Goal: Find specific page/section: Find specific page/section

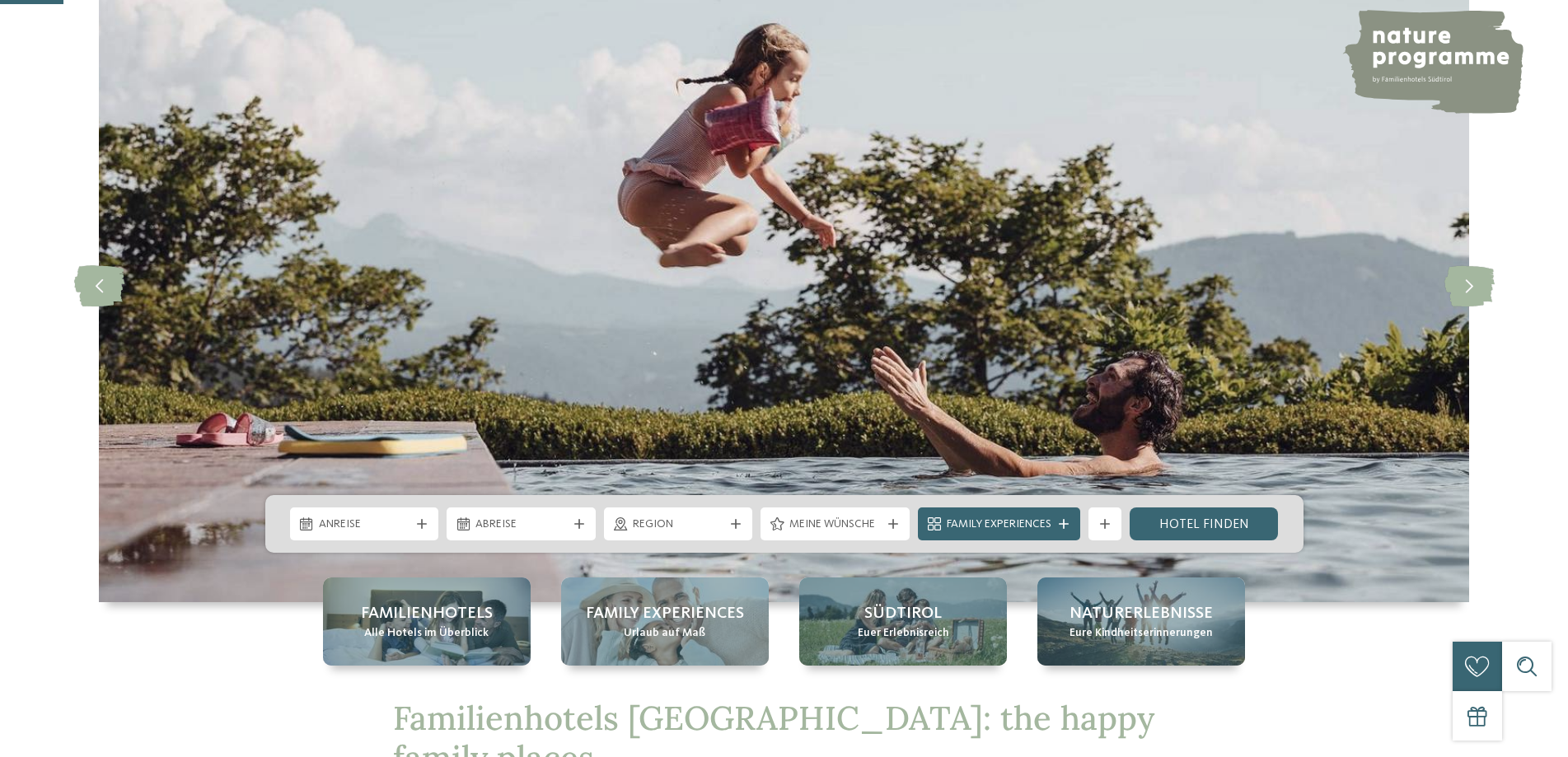
scroll to position [330, 0]
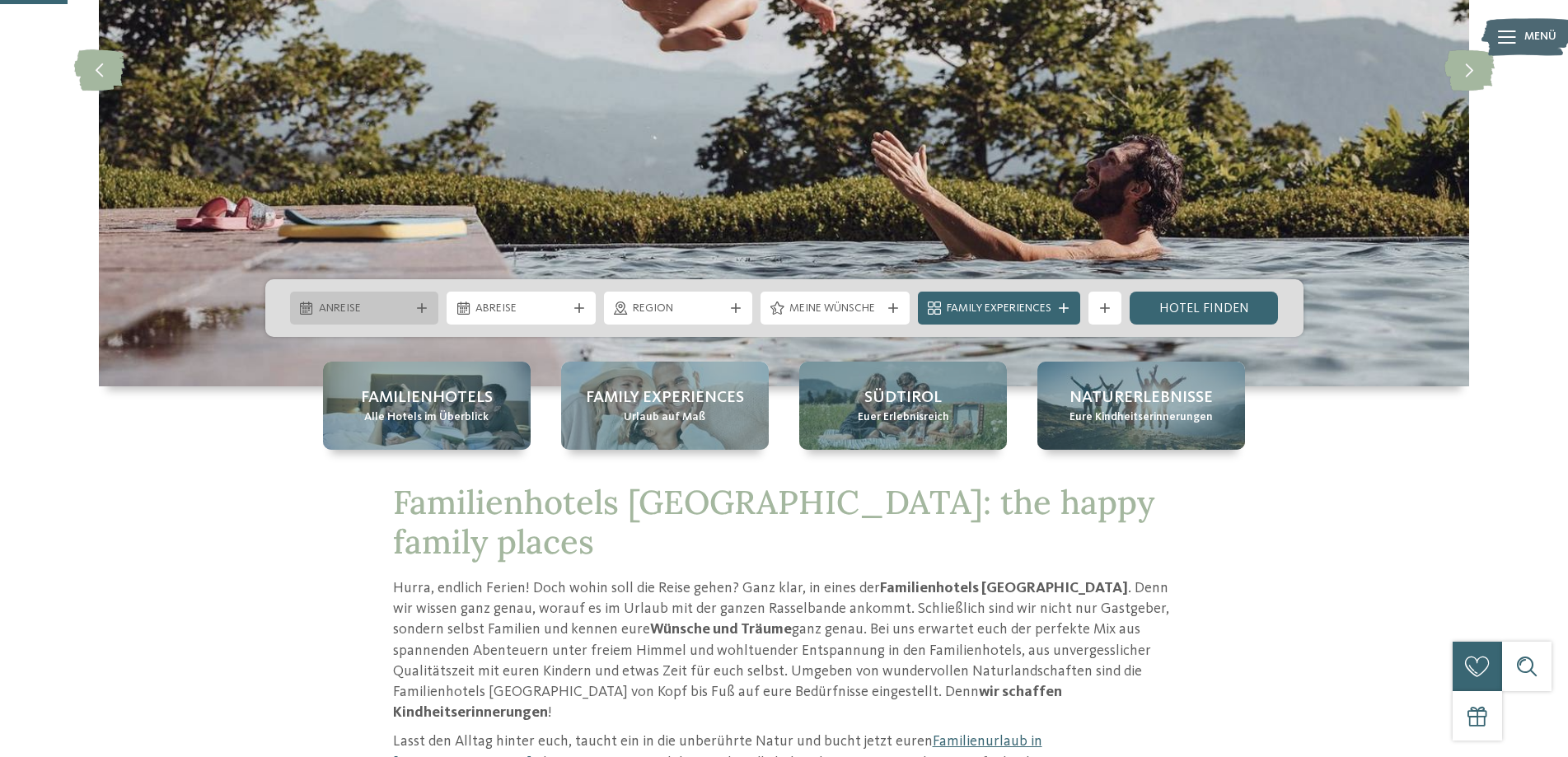
click at [421, 304] on icon at bounding box center [422, 308] width 10 height 10
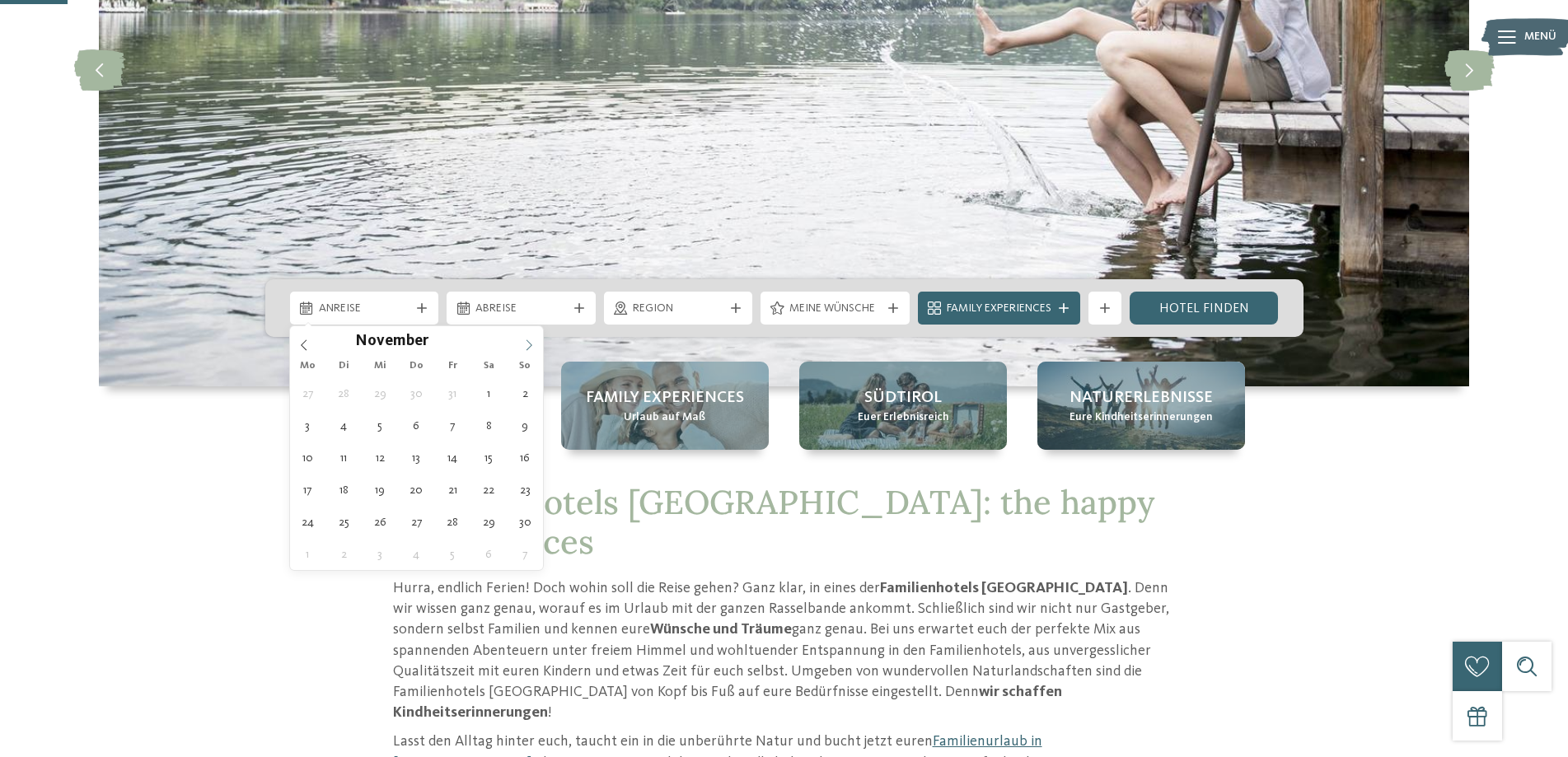
click at [530, 337] on span at bounding box center [529, 341] width 28 height 28
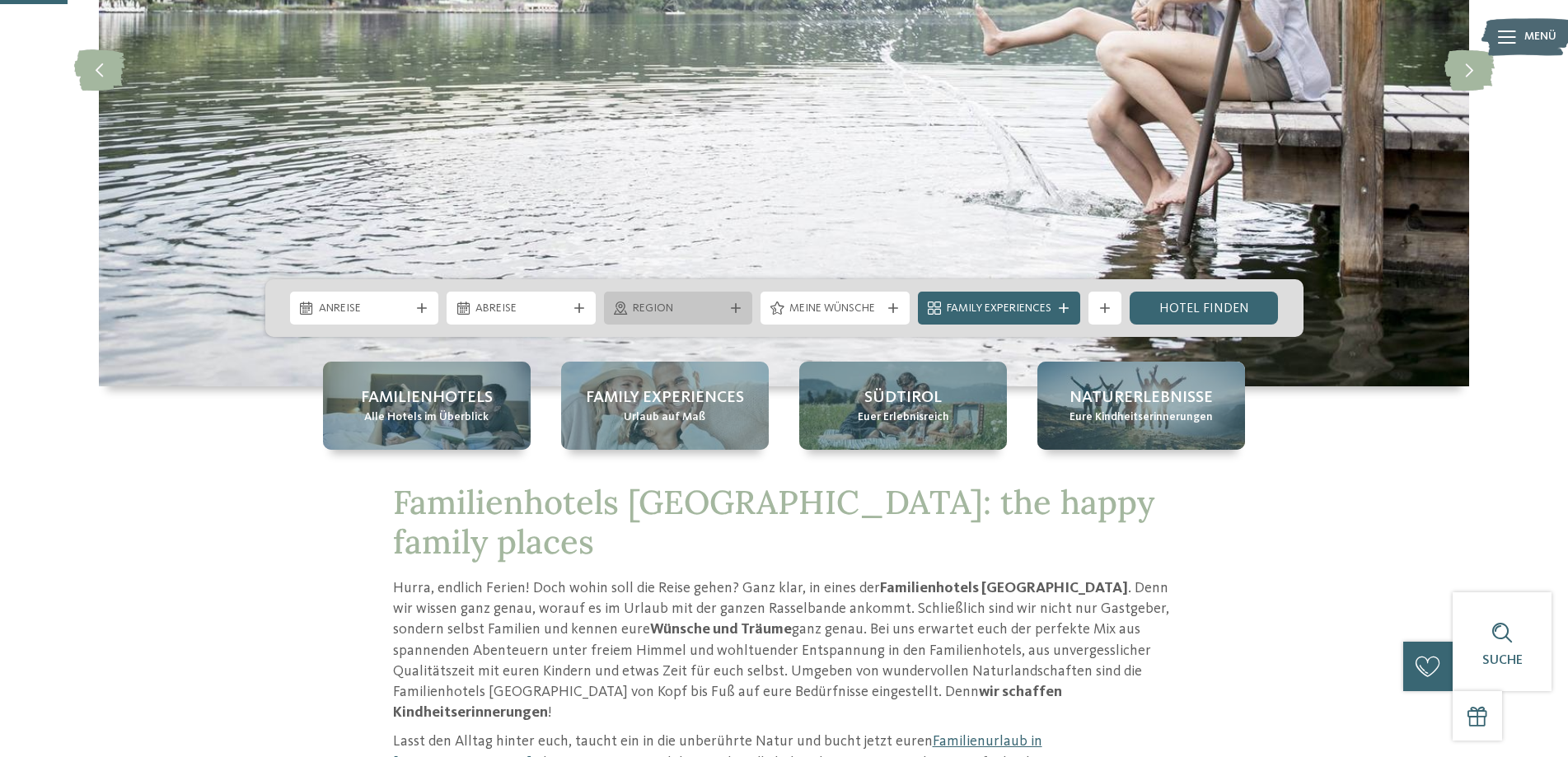
click at [749, 296] on div "Region" at bounding box center [678, 308] width 149 height 33
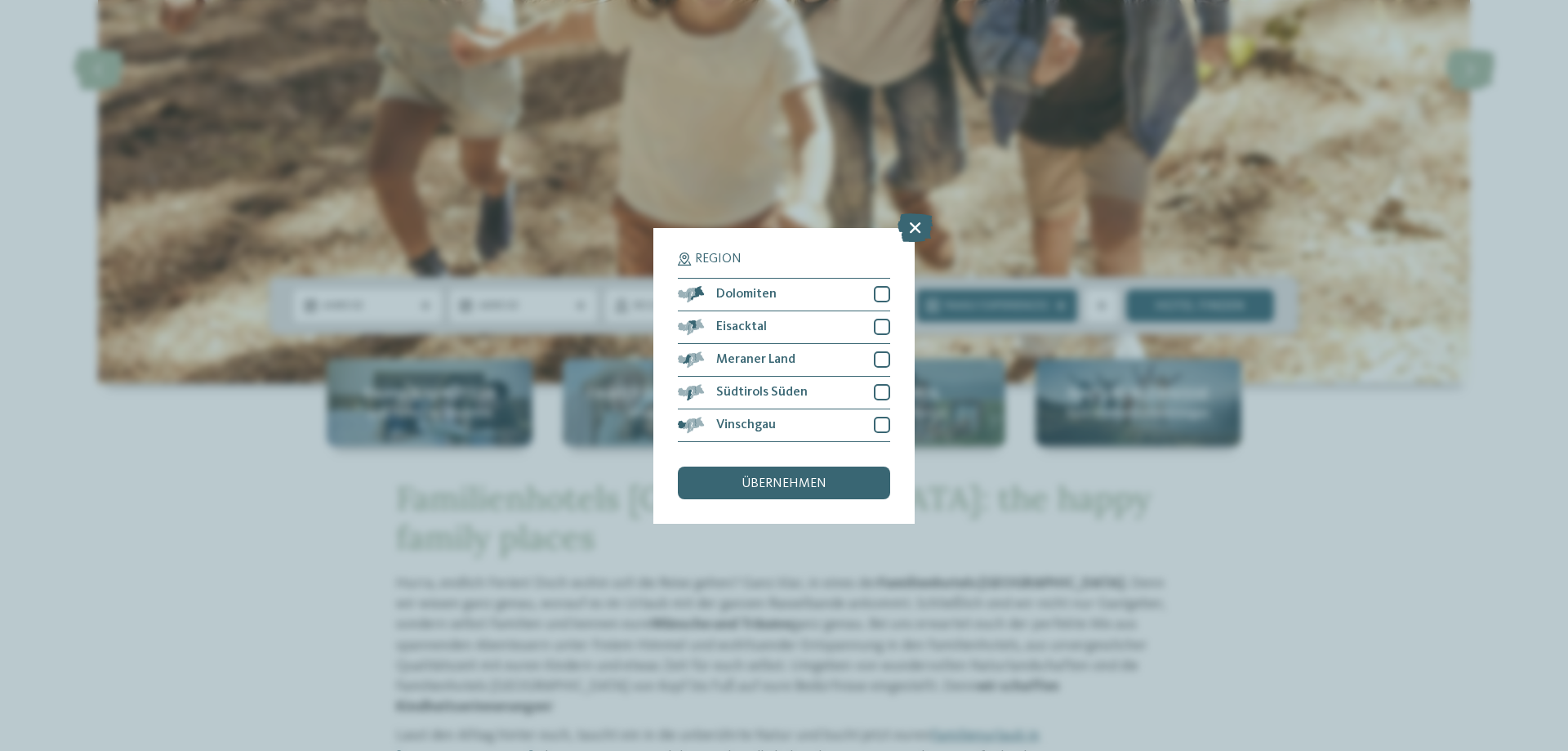
click at [59, 326] on div "Region Dolomiten" at bounding box center [784, 375] width 1568 height 751
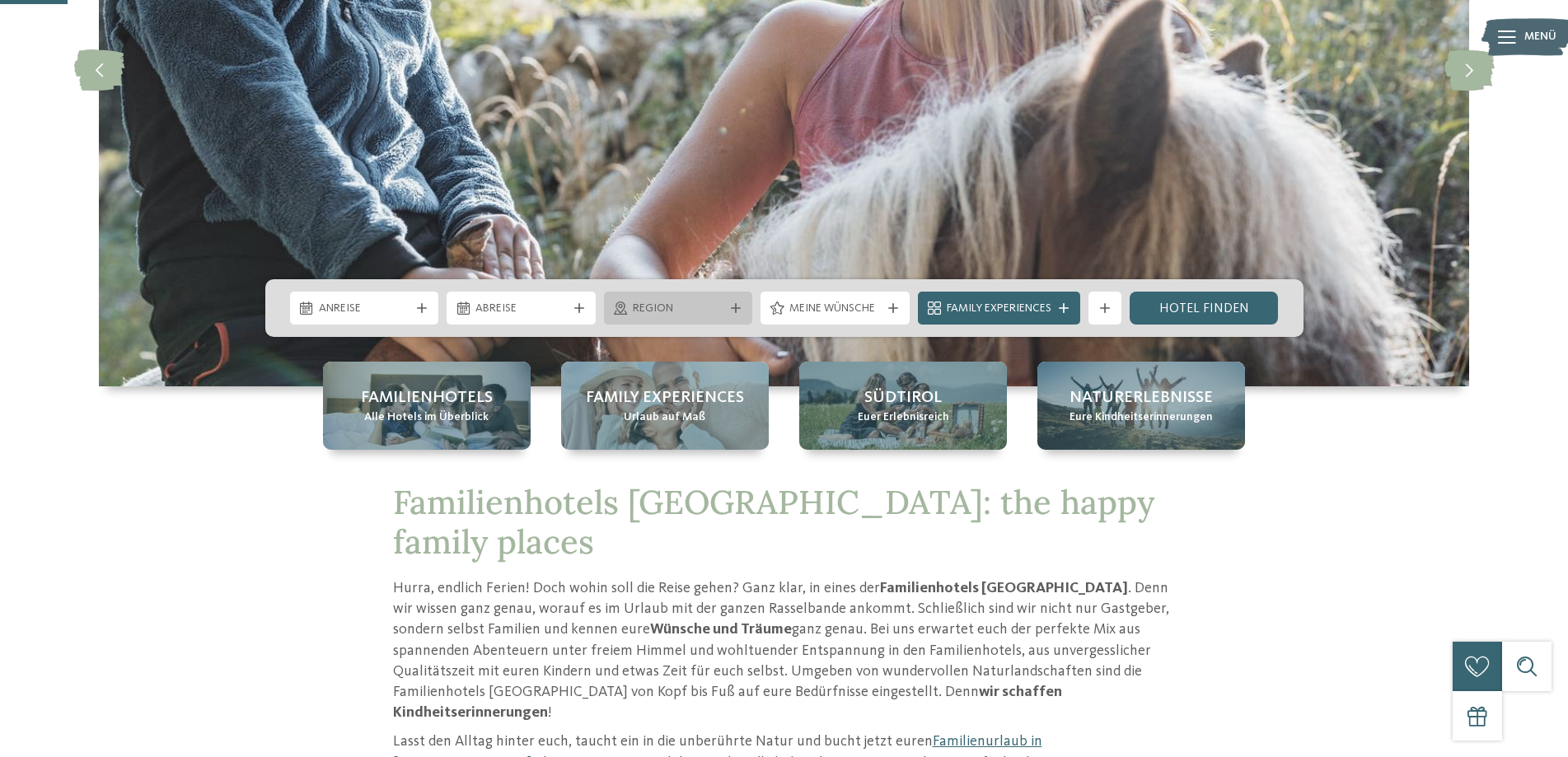
click at [614, 309] on icon at bounding box center [621, 308] width 13 height 13
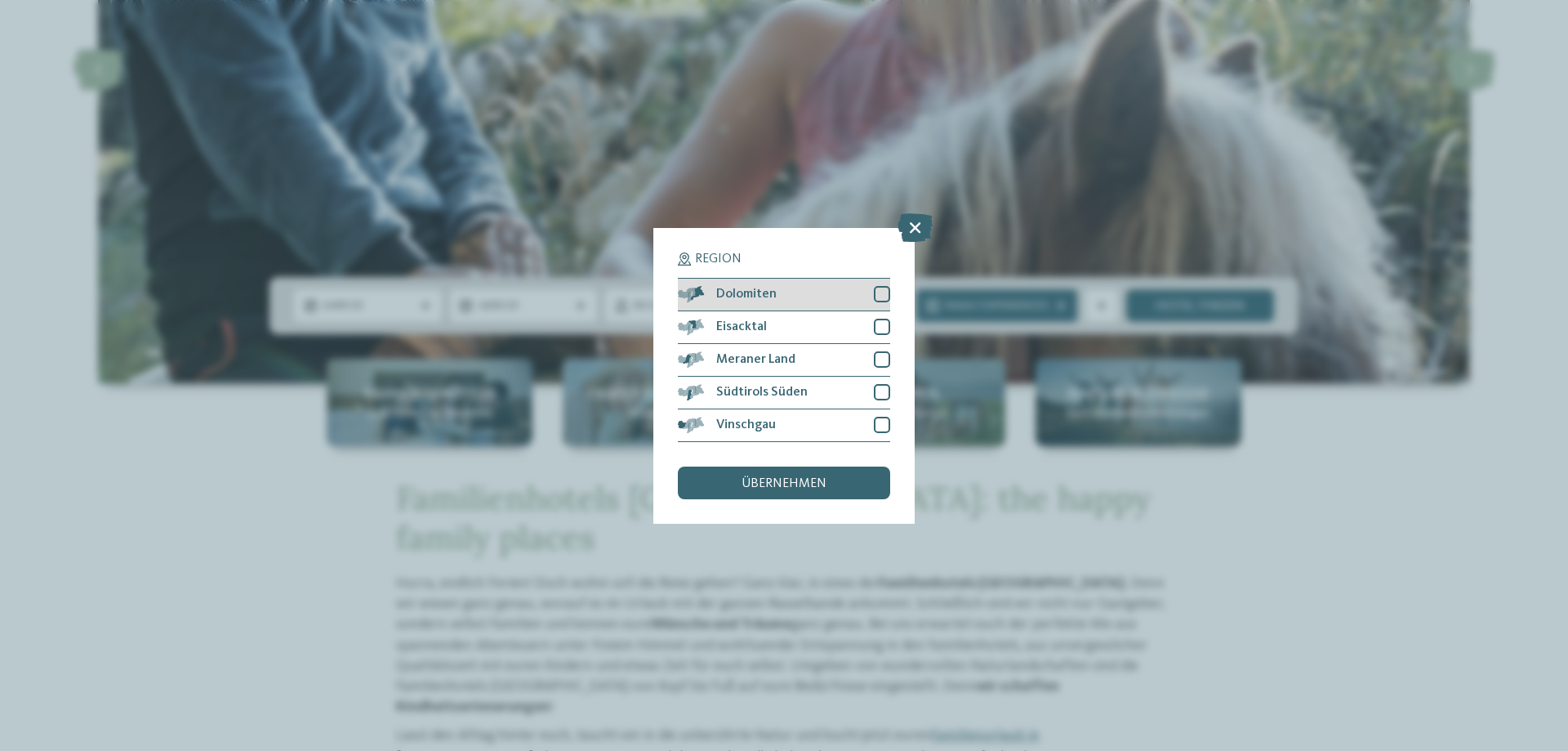
click at [793, 298] on div "Dolomiten" at bounding box center [784, 295] width 212 height 33
click at [792, 476] on div "übernehmen" at bounding box center [784, 483] width 212 height 33
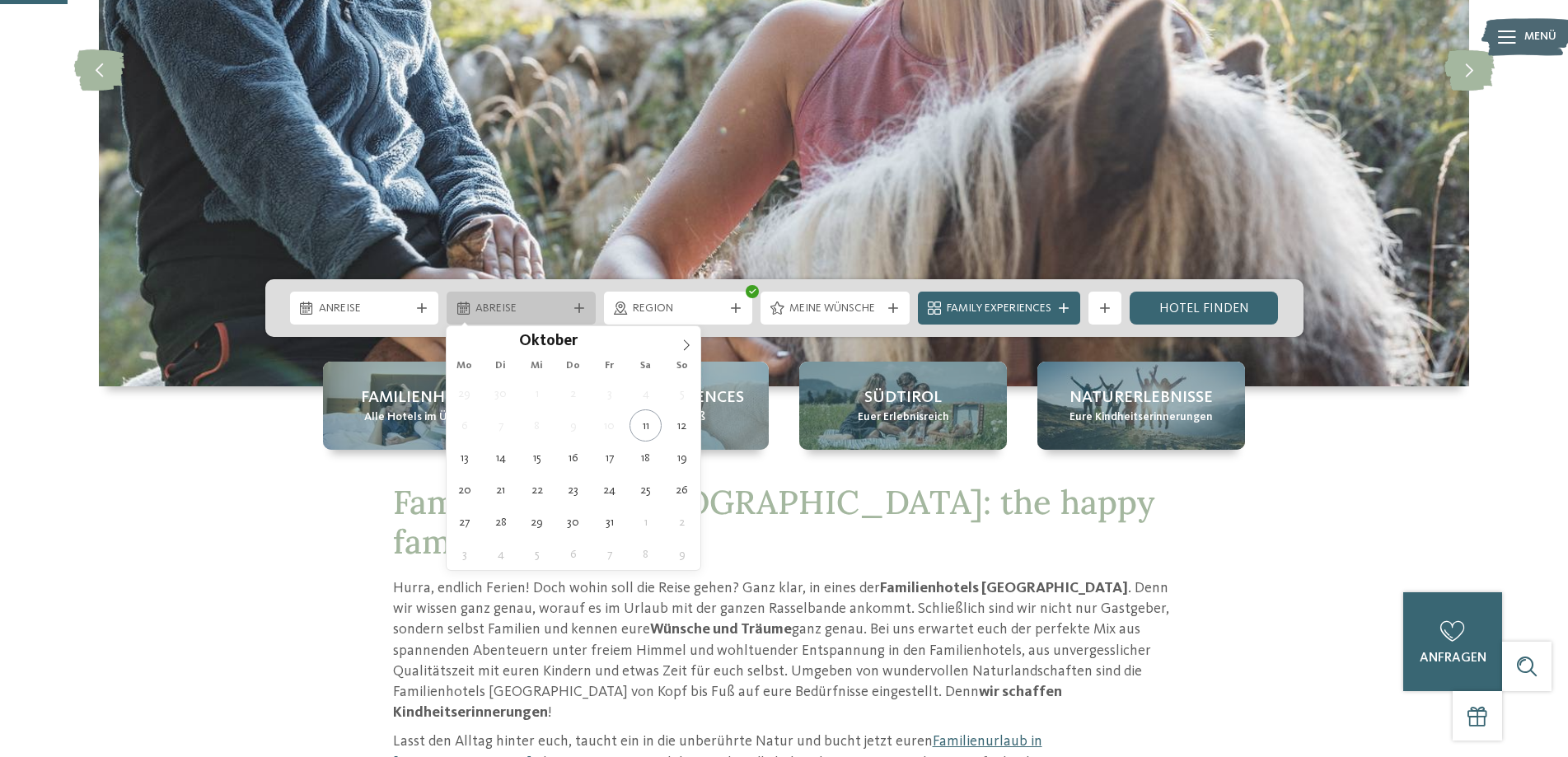
click at [578, 311] on icon at bounding box center [579, 308] width 10 height 10
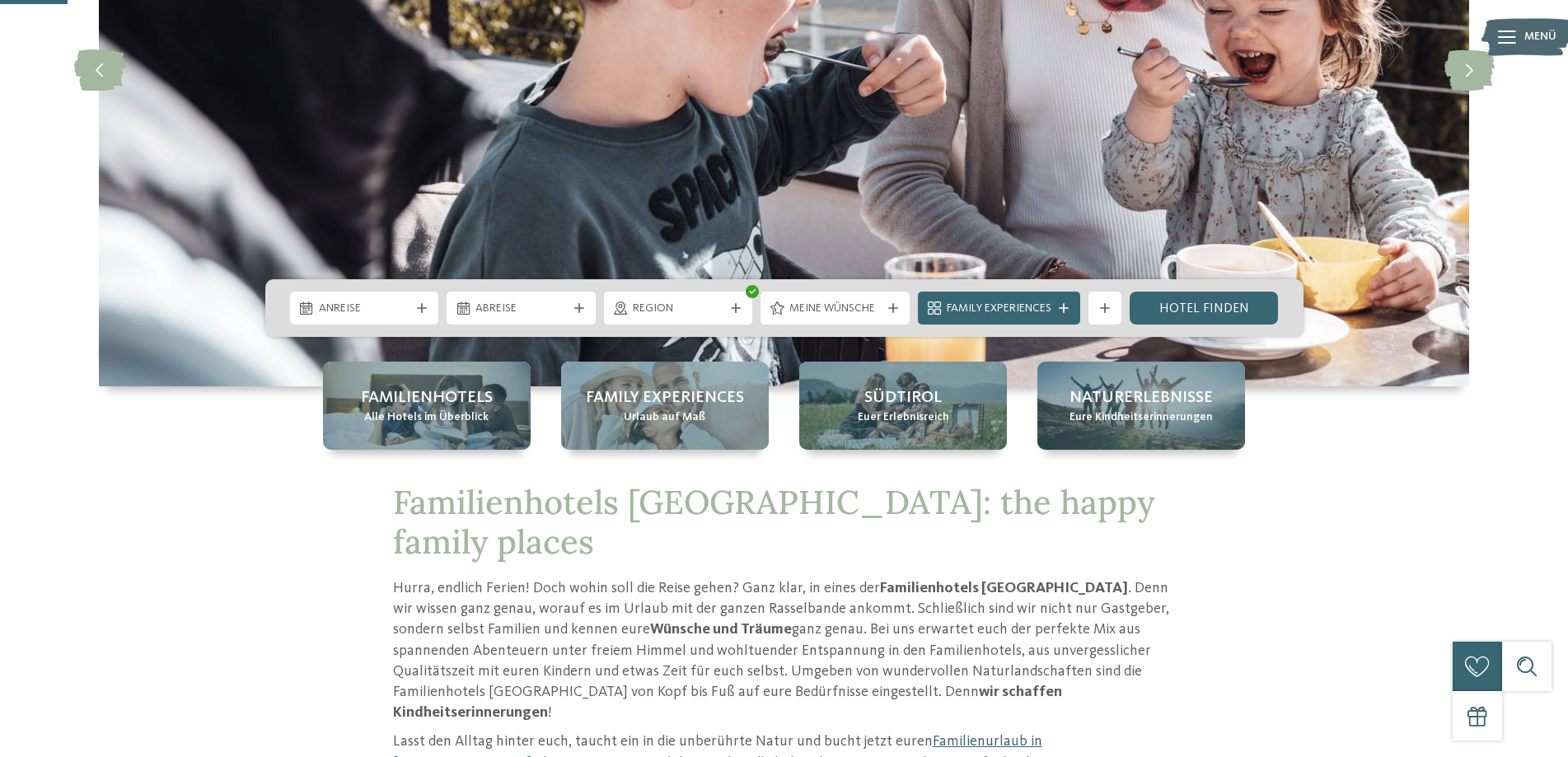
click at [1354, 406] on div "slide 2 of 5" at bounding box center [784, 101] width 1568 height 697
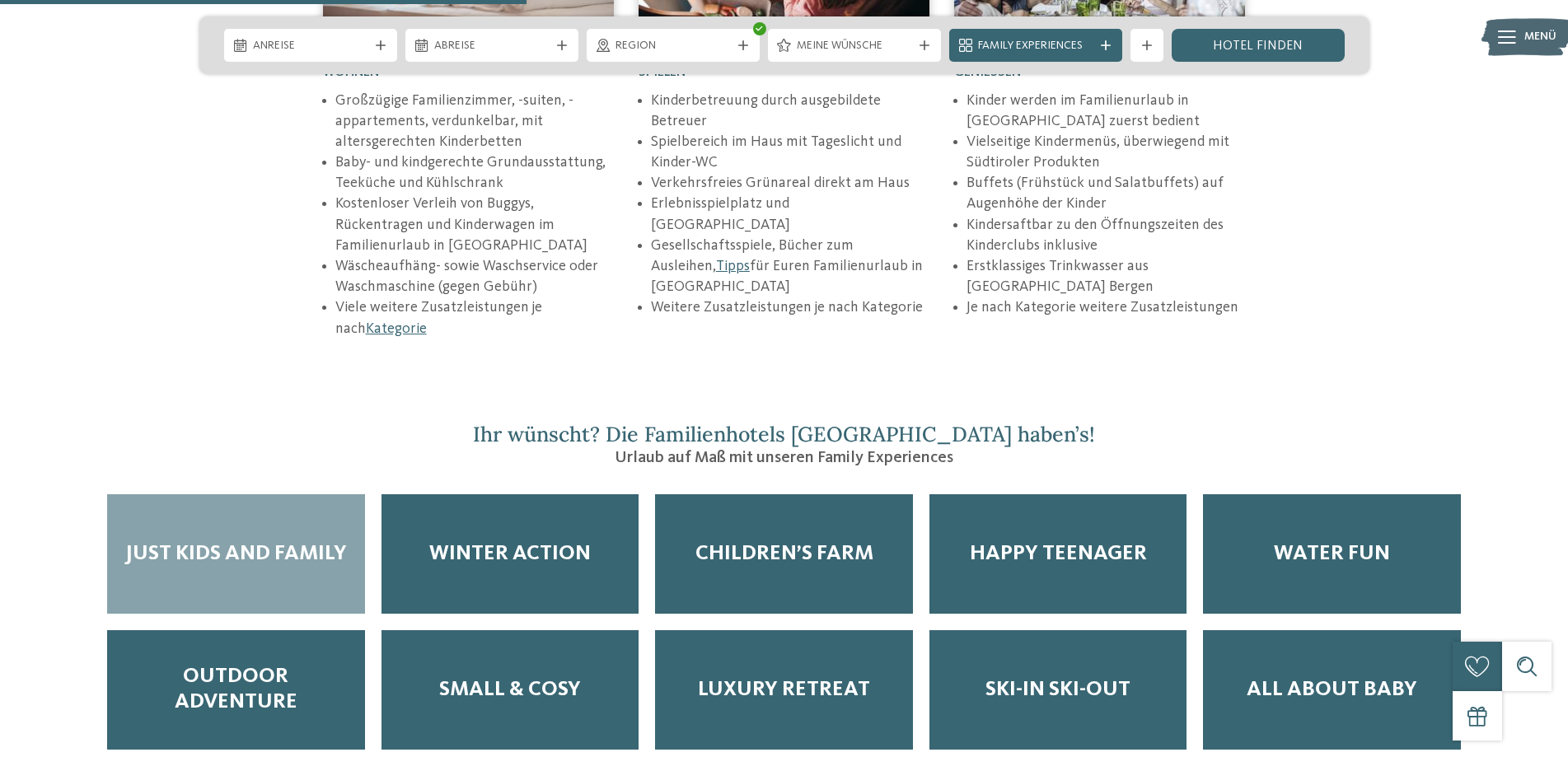
scroll to position [2553, 0]
